Goal: Find specific page/section: Find specific page/section

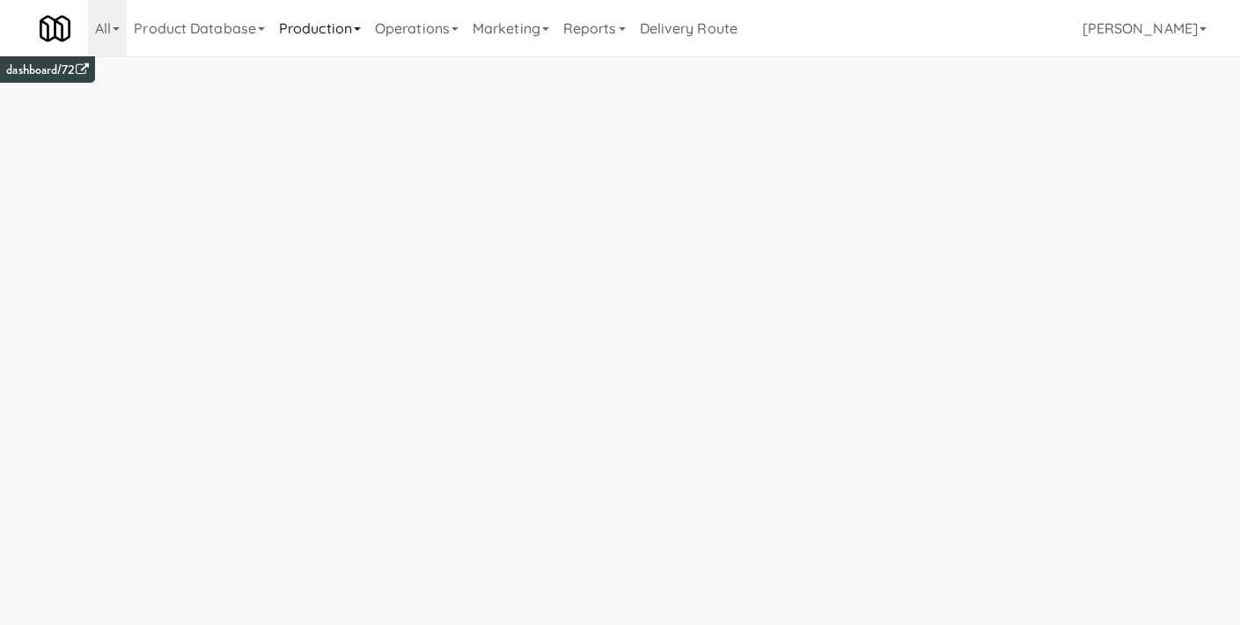
click at [320, 33] on link "Production" at bounding box center [320, 28] width 96 height 56
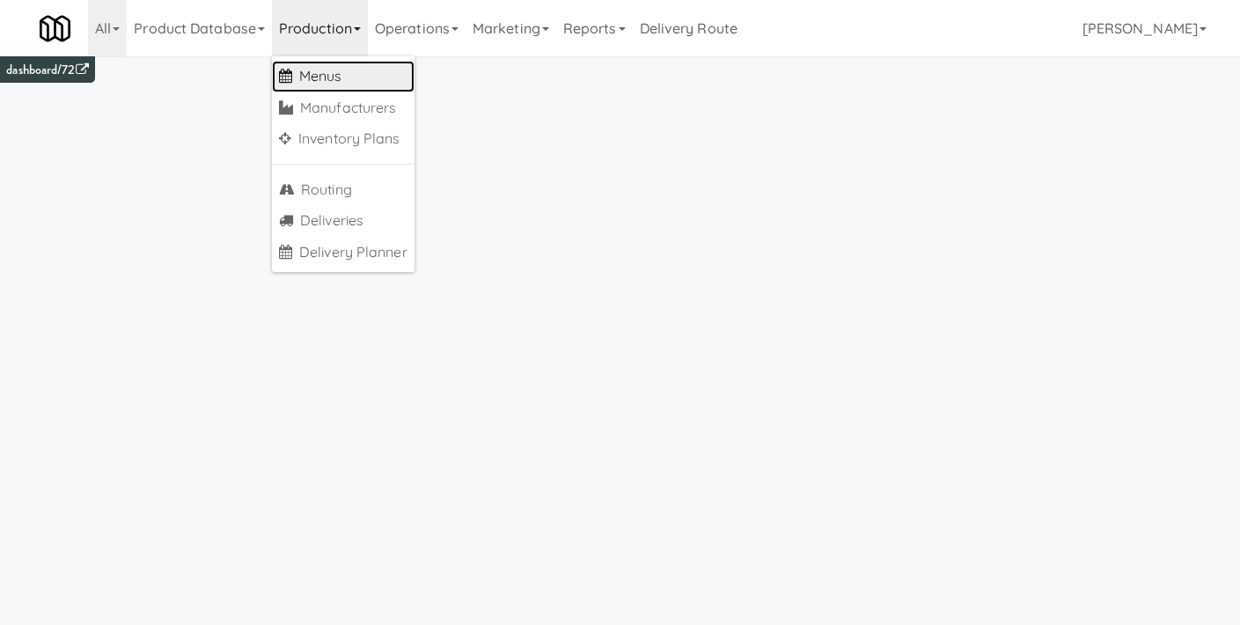
click at [324, 78] on link "Menus" at bounding box center [343, 77] width 143 height 32
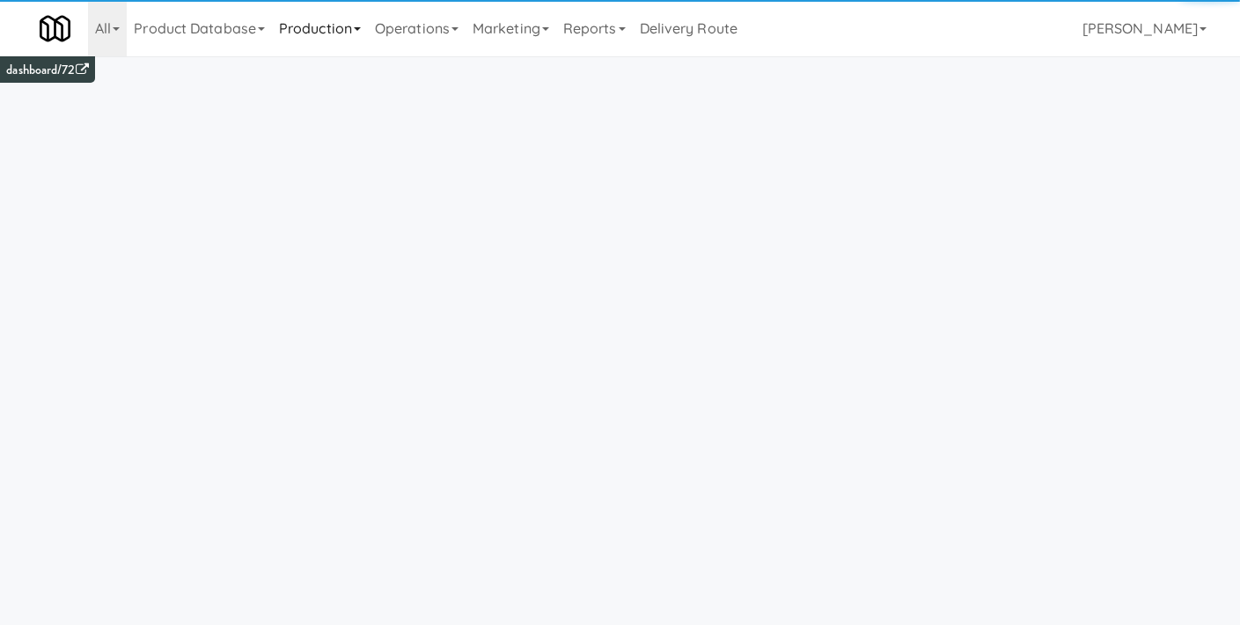
click at [336, 29] on link "Production" at bounding box center [320, 28] width 96 height 56
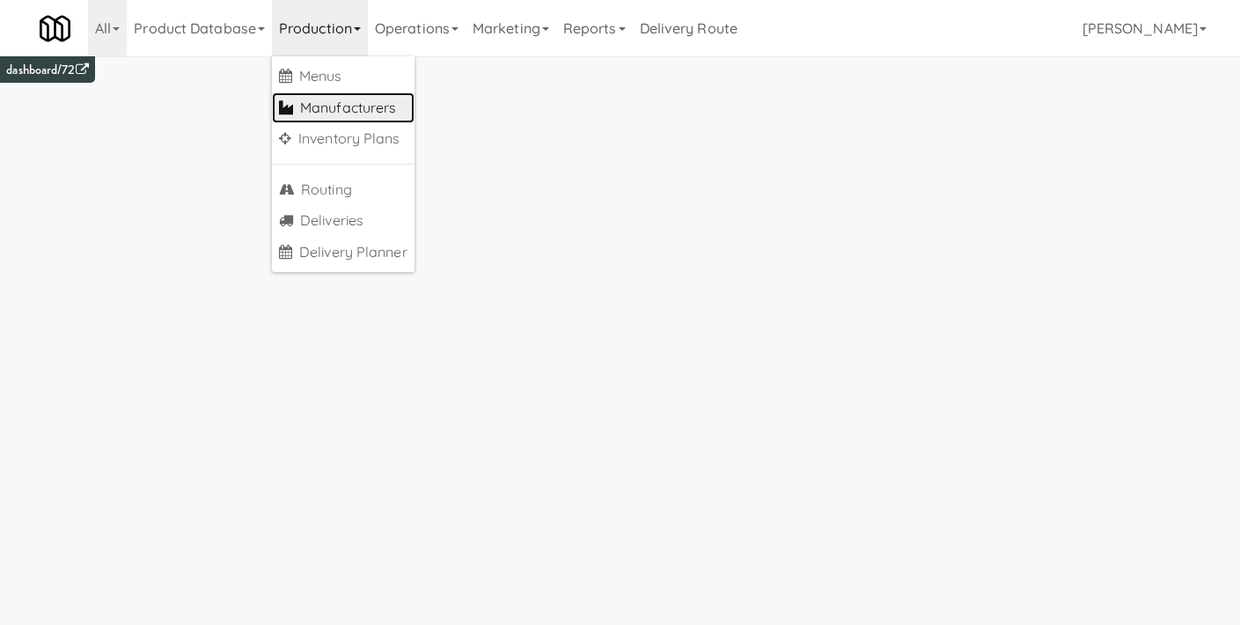
click at [353, 95] on link "Manufacturers" at bounding box center [343, 108] width 143 height 32
